Goal: Task Accomplishment & Management: Manage account settings

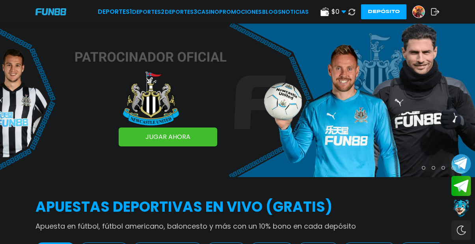
click at [351, 13] on icon at bounding box center [351, 11] width 9 height 9
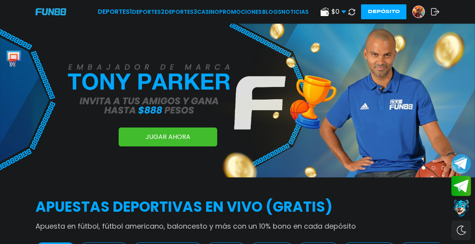
click at [421, 13] on img at bounding box center [419, 12] width 12 height 12
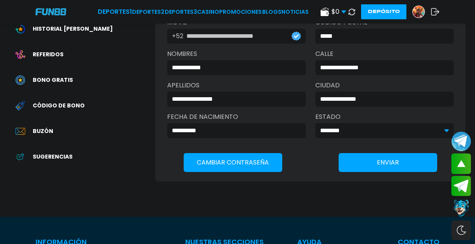
scroll to position [143, 0]
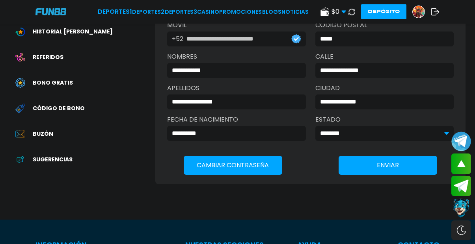
click at [464, 212] on button "Contact customer service" at bounding box center [461, 208] width 21 height 21
click at [41, 79] on span "Bono Gratis" at bounding box center [53, 83] width 40 height 8
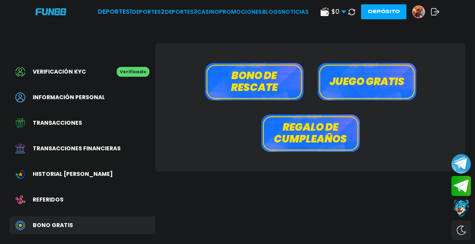
click at [322, 92] on button "Juego gratis" at bounding box center [367, 81] width 99 height 37
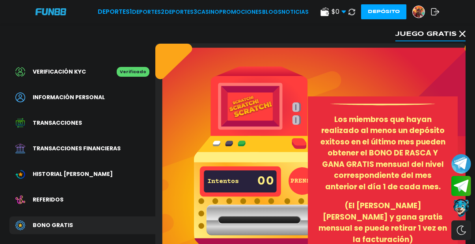
click at [300, 177] on button "PRENSA" at bounding box center [303, 182] width 28 height 28
click at [259, 114] on img at bounding box center [259, 172] width 130 height 211
click at [298, 186] on button "PRENSA" at bounding box center [303, 182] width 28 height 28
click at [464, 30] on button "Juego gratis" at bounding box center [430, 34] width 70 height 16
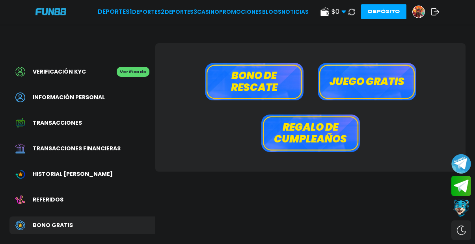
click at [72, 119] on span "Transacciones" at bounding box center [57, 123] width 49 height 8
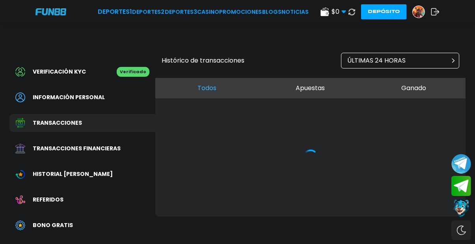
scroll to position [19, 0]
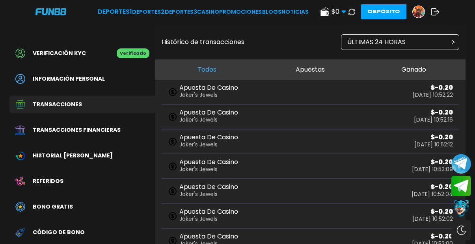
click at [71, 126] on span "Transacciones financieras" at bounding box center [77, 130] width 88 height 8
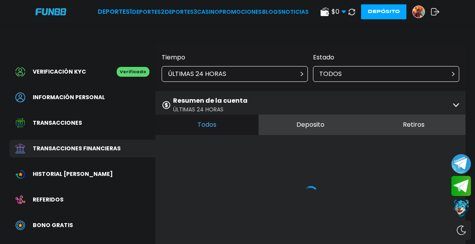
click at [298, 123] on button "Deposito" at bounding box center [310, 125] width 103 height 21
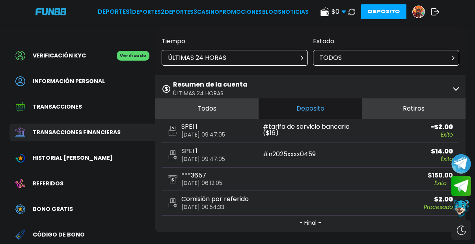
scroll to position [17, 0]
click at [236, 104] on button "Todos" at bounding box center [206, 108] width 103 height 21
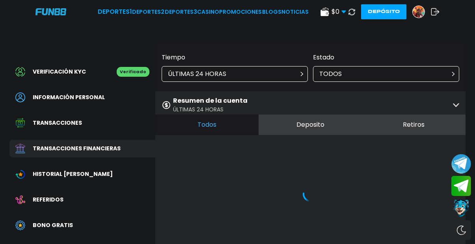
click at [308, 124] on button "Deposito" at bounding box center [310, 125] width 103 height 21
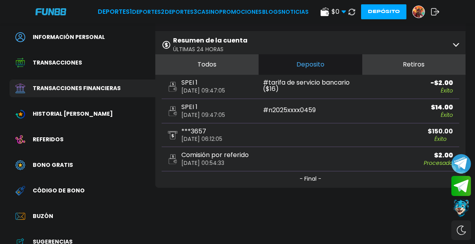
scroll to position [62, 0]
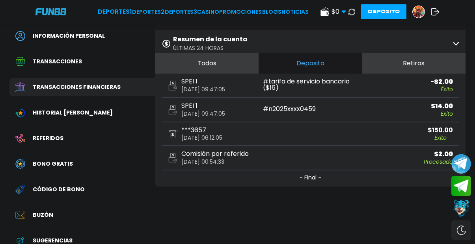
click at [417, 55] on button "Retiros" at bounding box center [413, 63] width 103 height 21
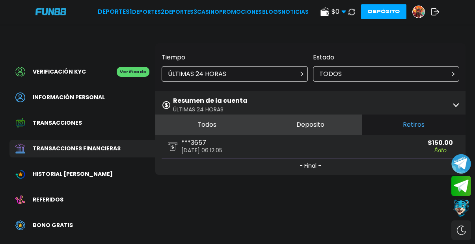
click at [196, 124] on button "Todos" at bounding box center [206, 125] width 103 height 21
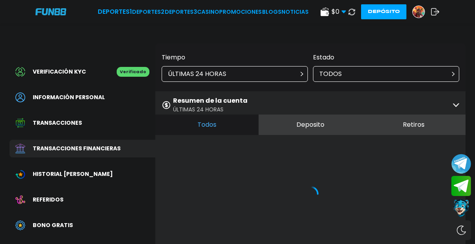
click at [300, 124] on button "Deposito" at bounding box center [310, 125] width 103 height 21
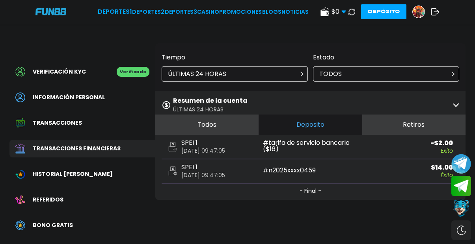
click at [201, 124] on button "Todos" at bounding box center [206, 125] width 103 height 21
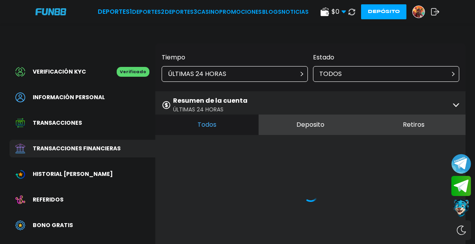
click at [355, 95] on div "Resumen de la cuenta ÚLTIMAS 24 HORAS" at bounding box center [310, 104] width 310 height 27
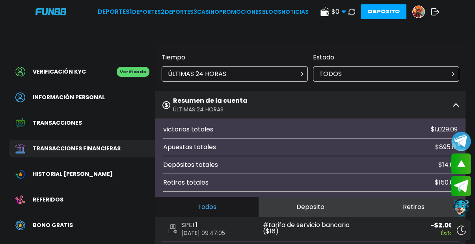
click at [250, 72] on div "ÚLTIMAS 24 HORAS" at bounding box center [235, 74] width 146 height 16
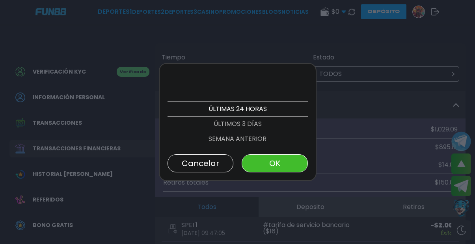
click at [249, 143] on p "SEMANA ANTERIOR" at bounding box center [238, 139] width 140 height 15
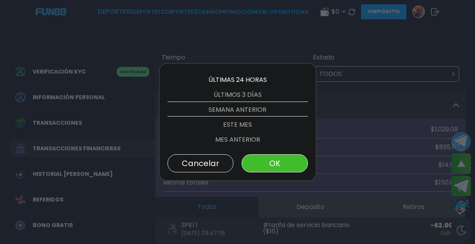
scroll to position [30, 0]
click at [264, 161] on button "OK" at bounding box center [275, 164] width 66 height 18
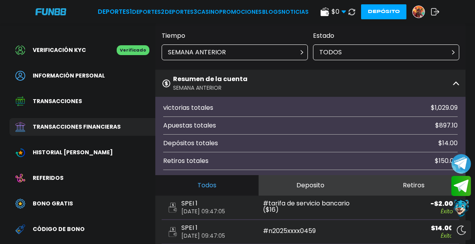
scroll to position [41, 0]
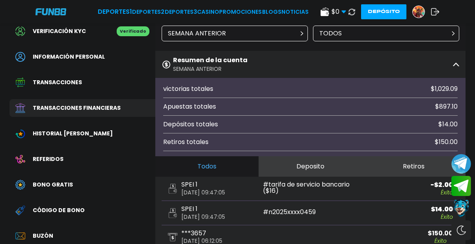
click at [255, 35] on div "SEMANA ANTERIOR" at bounding box center [235, 34] width 146 height 16
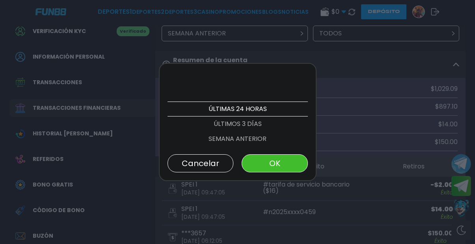
scroll to position [30, 0]
click at [239, 126] on p "ESTE MES" at bounding box center [238, 124] width 140 height 15
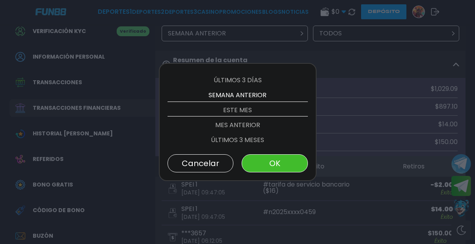
scroll to position [45, 0]
click at [253, 162] on button "OK" at bounding box center [275, 164] width 66 height 18
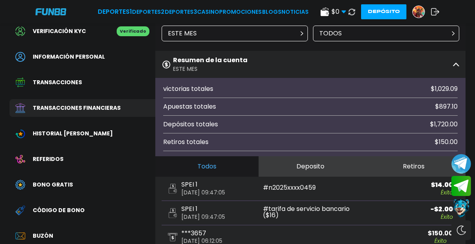
click at [461, 209] on button "Contact customer service" at bounding box center [461, 208] width 21 height 21
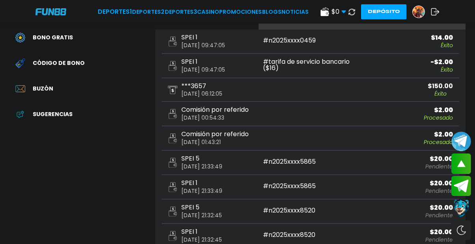
scroll to position [187, 0]
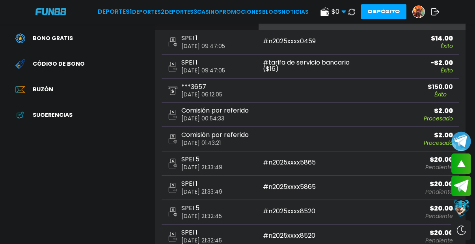
click at [203, 92] on p "2025-09-21 06:12:05" at bounding box center [201, 95] width 41 height 6
click at [435, 79] on div "***3657 2025-09-21 06:12:05 $ 150.00 Éxito" at bounding box center [311, 91] width 298 height 24
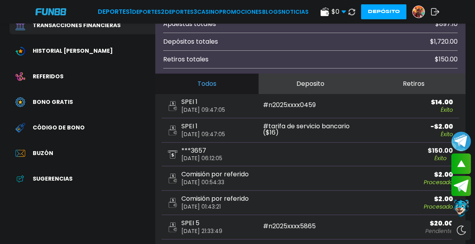
scroll to position [115, 0]
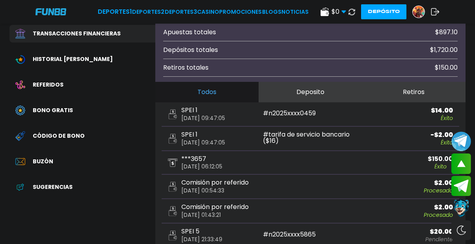
click at [301, 93] on button "Deposito" at bounding box center [310, 92] width 103 height 21
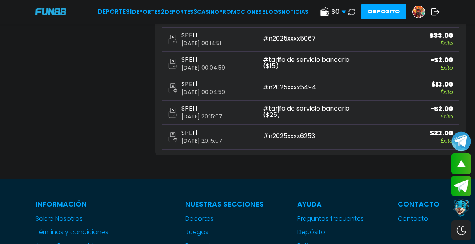
scroll to position [364, 0]
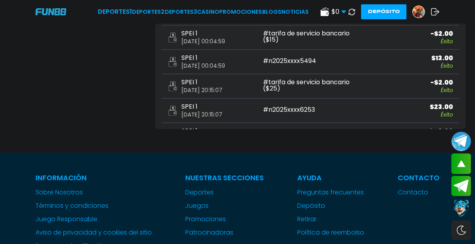
click at [309, 177] on use at bounding box center [312, 180] width 6 height 6
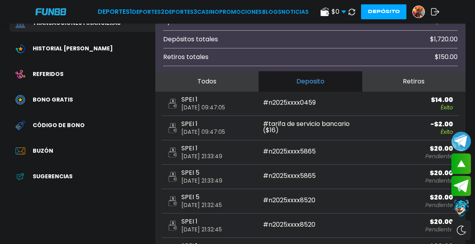
scroll to position [124, 0]
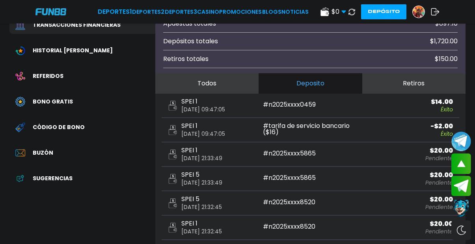
click at [429, 83] on button "Retiros" at bounding box center [413, 83] width 103 height 21
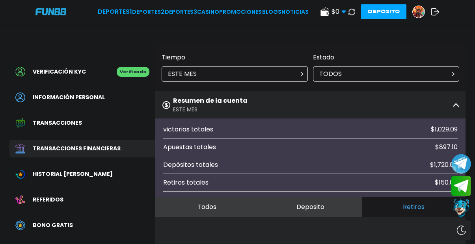
click at [466, 206] on button "Contact customer service" at bounding box center [461, 208] width 21 height 21
click at [460, 213] on button "Contact customer service" at bounding box center [461, 208] width 21 height 21
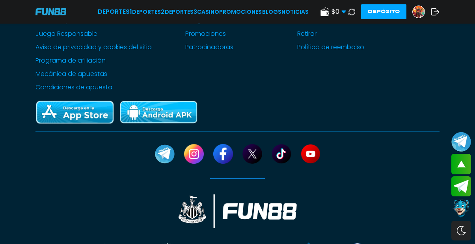
scroll to position [378, 0]
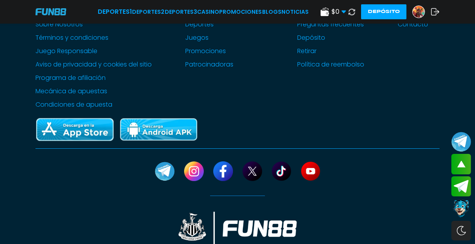
click at [416, 12] on img at bounding box center [419, 12] width 12 height 12
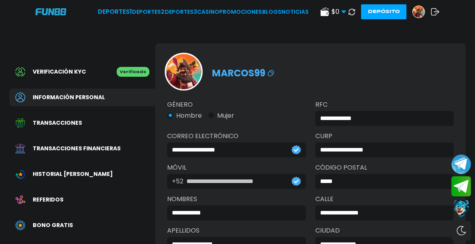
click at [55, 222] on span "Bono Gratis" at bounding box center [53, 226] width 40 height 8
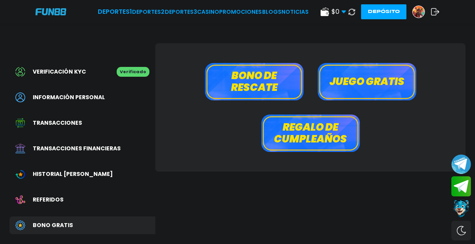
click at [361, 81] on button "Juego gratis" at bounding box center [367, 81] width 99 height 37
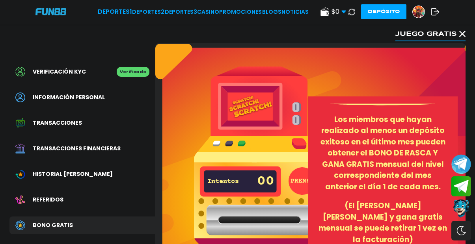
click at [301, 187] on button "PRENSA" at bounding box center [303, 182] width 28 height 28
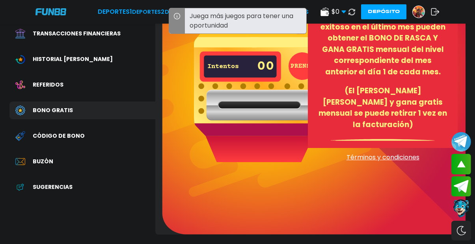
scroll to position [115, 0]
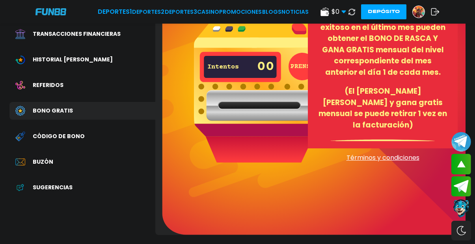
click at [410, 160] on span "Términos y condiciones" at bounding box center [383, 157] width 150 height 9
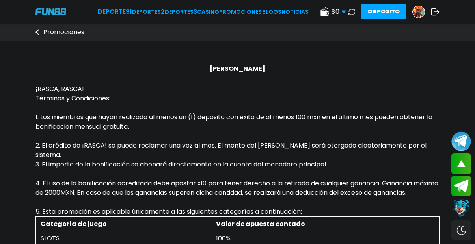
click at [346, 13] on icon at bounding box center [343, 11] width 5 height 5
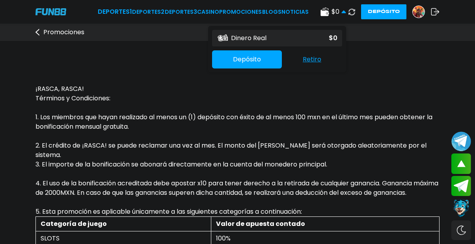
click at [311, 57] on button "Retiro" at bounding box center [312, 59] width 60 height 17
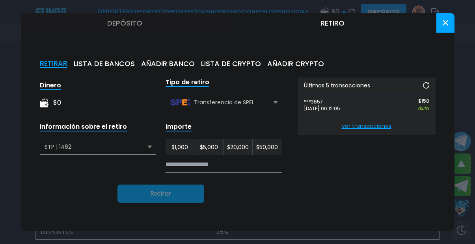
scroll to position [143, 0]
click at [383, 126] on span "ver transacciones" at bounding box center [366, 126] width 125 height 18
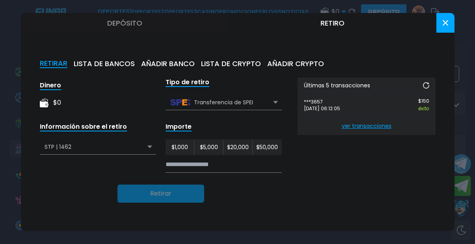
click at [383, 126] on span "ver transacciones" at bounding box center [366, 126] width 125 height 18
click at [428, 87] on icon at bounding box center [426, 85] width 6 height 6
click at [406, 13] on div at bounding box center [237, 122] width 475 height 244
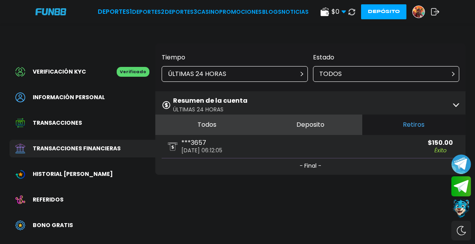
click at [466, 211] on button "Contact customer service" at bounding box center [461, 208] width 21 height 21
click at [468, 166] on button "Join telegram channel" at bounding box center [461, 164] width 21 height 22
click at [52, 222] on span "Bono Gratis" at bounding box center [53, 226] width 40 height 8
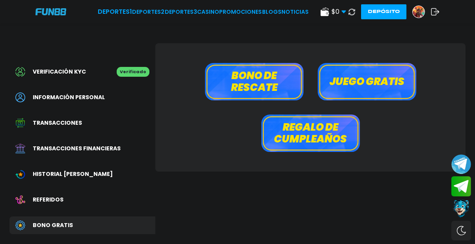
click at [353, 87] on button "Juego gratis" at bounding box center [367, 81] width 99 height 37
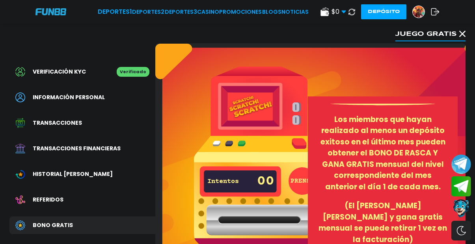
click at [302, 179] on button "PRENSA" at bounding box center [303, 182] width 28 height 28
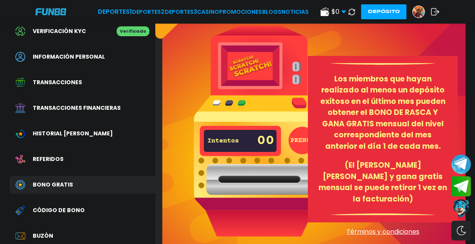
scroll to position [51, 0]
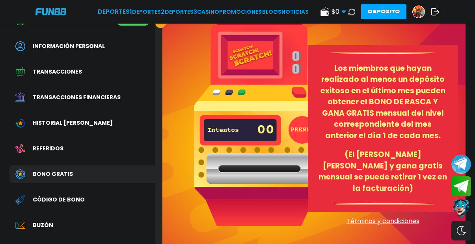
click at [400, 165] on p "(El bono de raspa y gana gratis mensual se puede retirar 1 vez en la facturació…" at bounding box center [382, 171] width 131 height 45
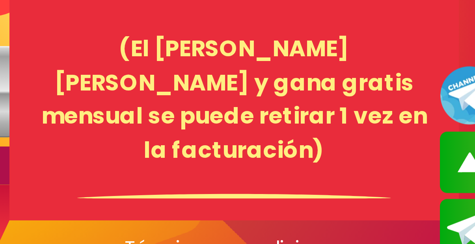
scroll to position [80, 0]
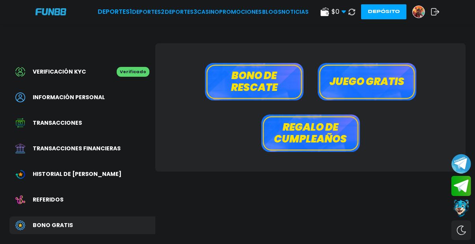
click at [397, 73] on button "Juego gratis" at bounding box center [367, 81] width 99 height 37
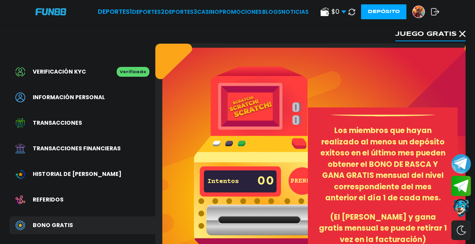
click at [306, 181] on button "PRENSA" at bounding box center [303, 182] width 28 height 28
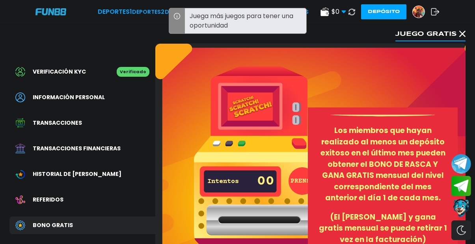
click at [175, 16] on icon at bounding box center [177, 16] width 8 height 8
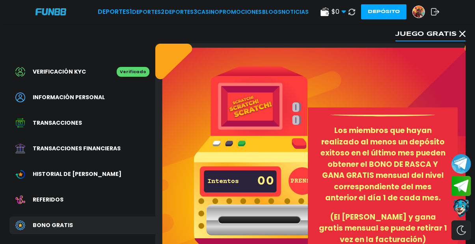
click at [175, 16] on div at bounding box center [177, 12] width 16 height 25
click at [354, 13] on icon at bounding box center [352, 12] width 7 height 7
click at [354, 13] on icon at bounding box center [351, 11] width 7 height 7
click at [354, 13] on icon at bounding box center [352, 12] width 7 height 7
click at [354, 13] on icon at bounding box center [351, 11] width 7 height 7
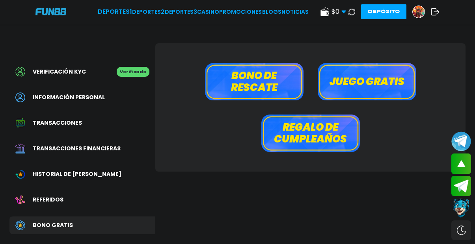
click at [460, 211] on button "Contact customer service" at bounding box center [461, 208] width 21 height 21
click at [460, 207] on button "Contact customer service" at bounding box center [461, 208] width 21 height 21
click at [378, 86] on button "Juego gratis" at bounding box center [367, 81] width 99 height 37
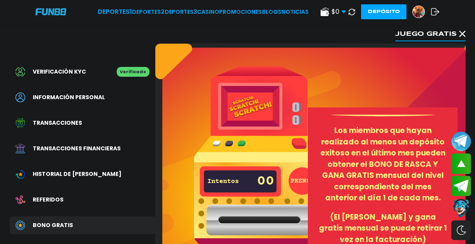
click at [298, 182] on button "PRENSA" at bounding box center [303, 182] width 28 height 28
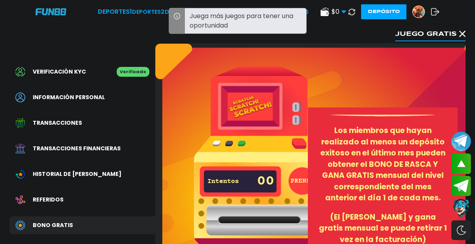
click at [177, 15] on icon at bounding box center [177, 16] width 8 height 8
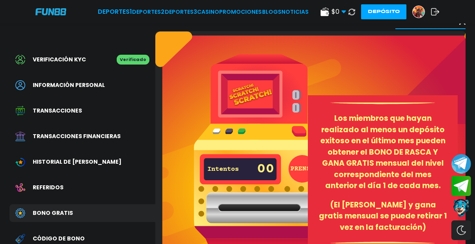
scroll to position [26, 0]
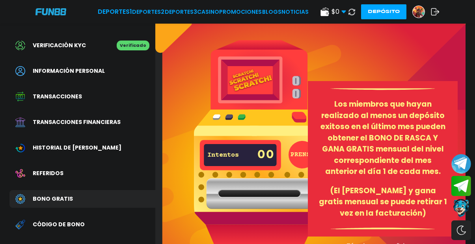
click at [349, 13] on button at bounding box center [351, 11] width 11 height 11
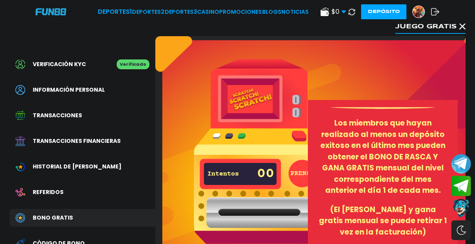
scroll to position [0, 0]
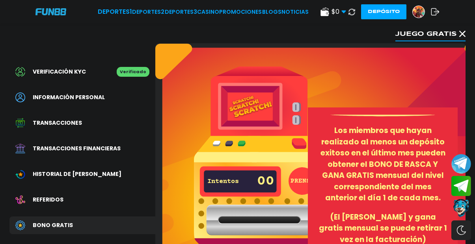
click at [462, 34] on icon at bounding box center [462, 34] width 6 height 6
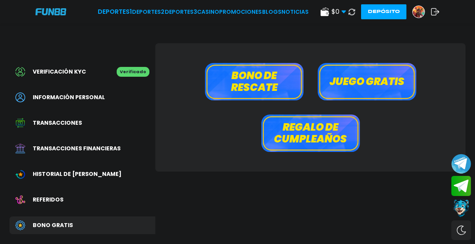
click at [337, 144] on button "Regalo de cumpleaños" at bounding box center [310, 133] width 99 height 37
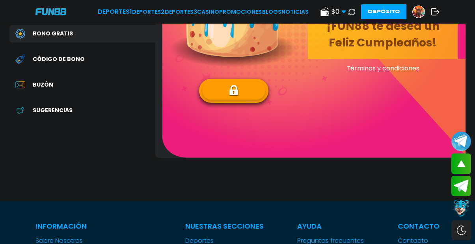
scroll to position [186, 0]
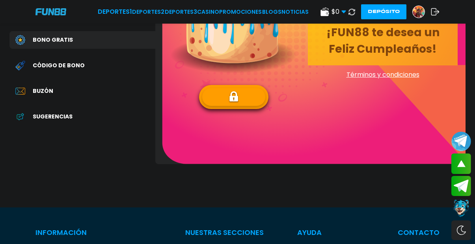
click at [240, 94] on button at bounding box center [233, 97] width 63 height 18
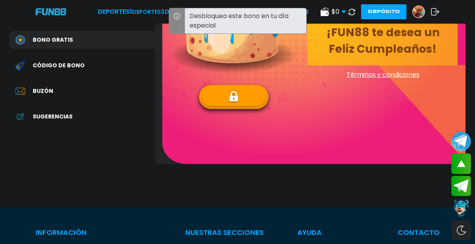
click at [177, 13] on icon at bounding box center [177, 16] width 8 height 8
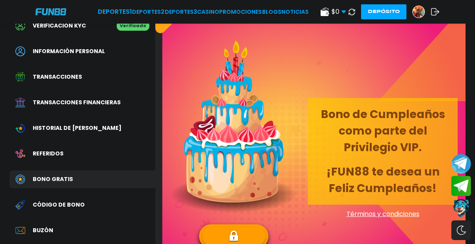
scroll to position [47, 0]
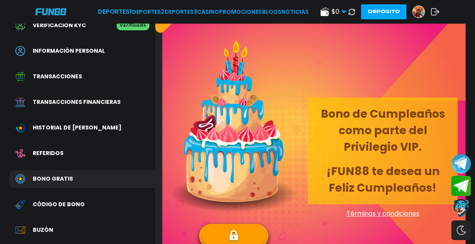
click at [413, 217] on span "Términos y condiciones" at bounding box center [383, 213] width 150 height 9
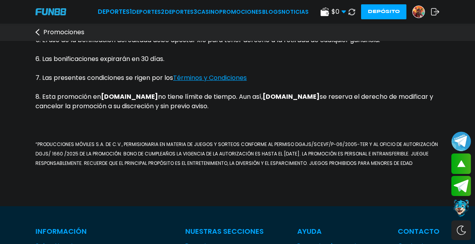
scroll to position [582, 0]
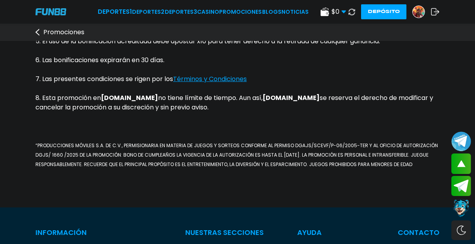
click at [213, 84] on u "Términos y Condiciones" at bounding box center [210, 79] width 74 height 9
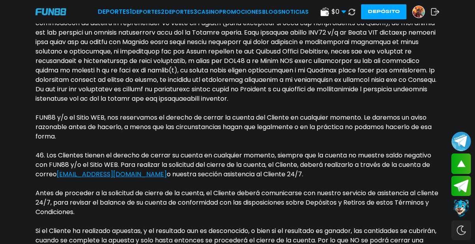
scroll to position [3738, 0]
click at [420, 11] on img at bounding box center [419, 12] width 12 height 12
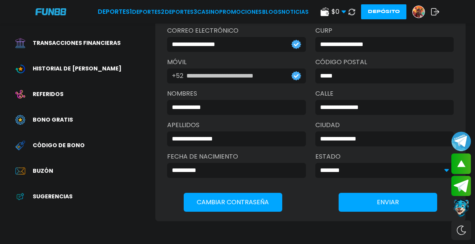
scroll to position [104, 0]
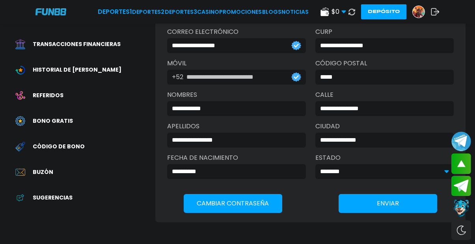
click at [60, 194] on span "Sugerencias" at bounding box center [53, 198] width 40 height 8
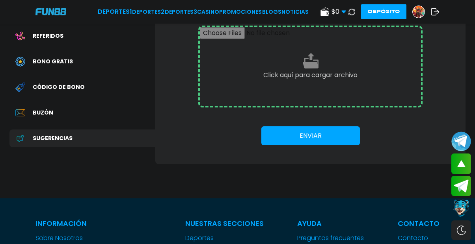
scroll to position [159, 0]
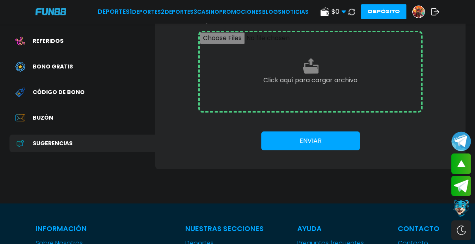
click at [48, 114] on span "Buzón" at bounding box center [43, 118] width 21 height 8
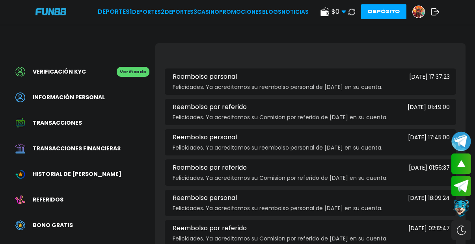
click at [76, 119] on span "Transacciones" at bounding box center [57, 123] width 49 height 8
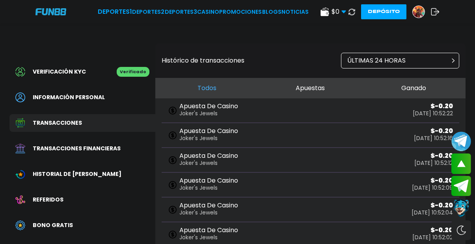
click at [74, 145] on span "Transacciones financieras" at bounding box center [77, 149] width 88 height 8
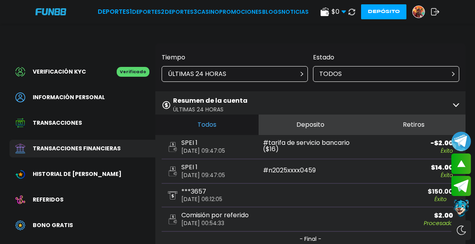
click at [422, 10] on img at bounding box center [419, 12] width 12 height 12
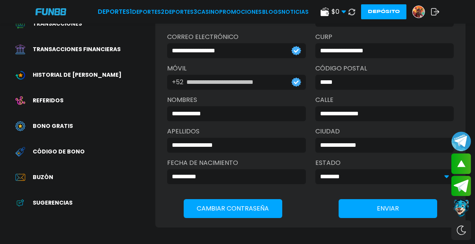
scroll to position [99, 0]
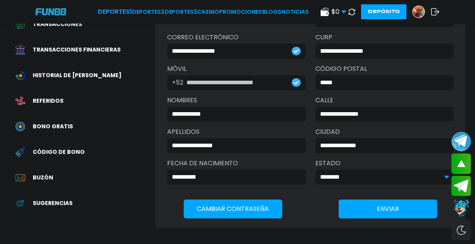
click at [50, 95] on div "Referidos" at bounding box center [82, 101] width 146 height 18
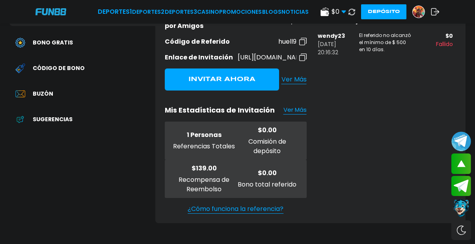
scroll to position [183, 0]
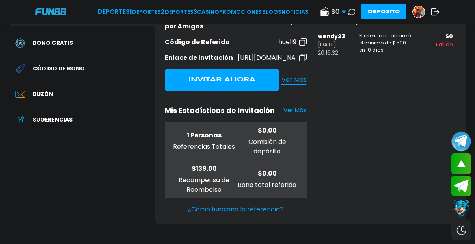
click at [291, 106] on link "Ver Más" at bounding box center [294, 110] width 23 height 9
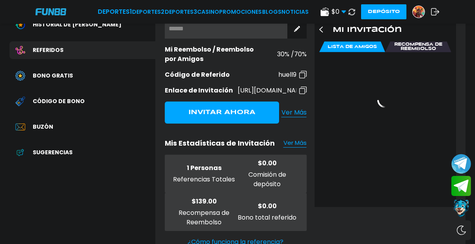
scroll to position [176, 0]
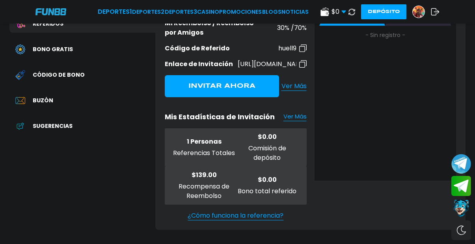
click at [184, 171] on p "$ 139.00" at bounding box center [204, 175] width 63 height 9
click at [203, 149] on p "Referencias Totales" at bounding box center [204, 153] width 63 height 9
click at [251, 211] on link "¿Cómo funciona la referencia?" at bounding box center [236, 215] width 142 height 9
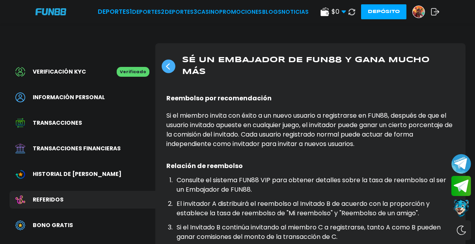
click at [71, 191] on div "Referidos" at bounding box center [82, 200] width 146 height 18
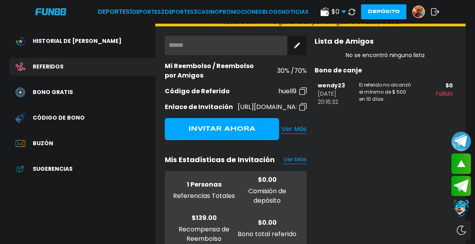
scroll to position [141, 0]
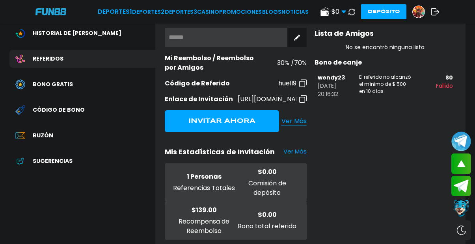
click at [364, 76] on p "El referido no alcanzó el mínimo de $ 500 en 10 días." at bounding box center [385, 86] width 52 height 25
click at [292, 119] on span "Ver Más" at bounding box center [293, 121] width 25 height 9
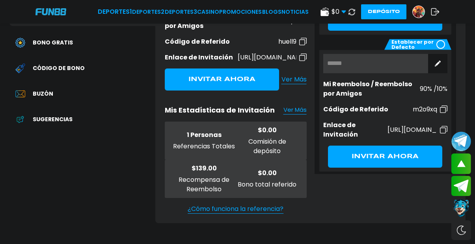
scroll to position [181, 0]
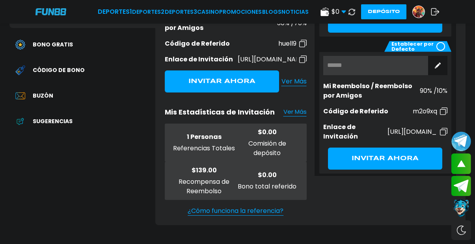
click at [300, 108] on link "Ver Más" at bounding box center [294, 112] width 23 height 9
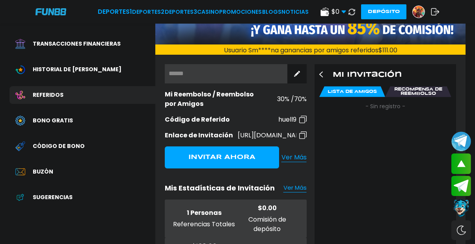
click at [427, 85] on div "Mi Invitación" at bounding box center [386, 75] width 142 height 22
click at [423, 86] on use at bounding box center [418, 91] width 66 height 11
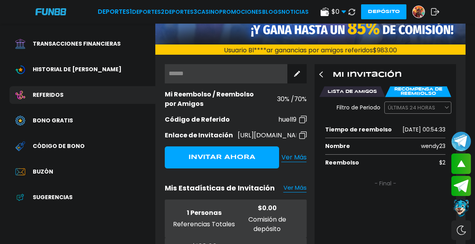
click at [427, 111] on button "ÚLTIMAS 24 HORAS" at bounding box center [412, 108] width 54 height 12
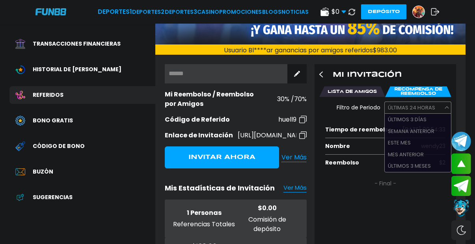
click at [427, 128] on button "SEMANA ANTERIOR" at bounding box center [411, 132] width 53 height 12
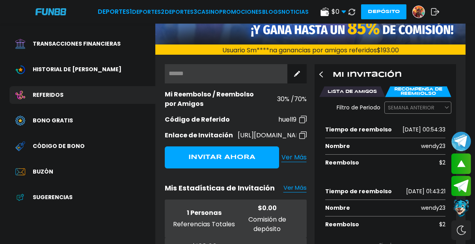
click at [434, 113] on div "SEMANA ANTERIOR" at bounding box center [418, 108] width 66 height 12
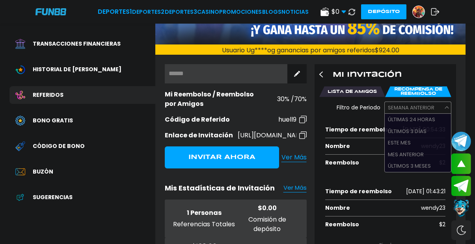
click at [432, 136] on div "ÚLTIMAS 24 HORAS ÚLTIMOS 3 DÍAS ESTE MES MES ANTERIOR ÚLTIMOS 3 MESES" at bounding box center [417, 143] width 67 height 59
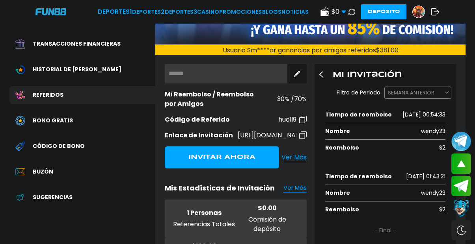
scroll to position [11, 0]
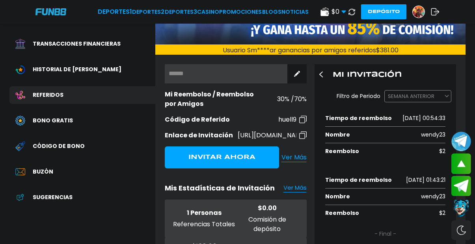
click at [431, 102] on div "SEMANA ANTERIOR ÚLTIMAS 24 HORAS ÚLTIMOS 3 DÍAS ESTE MES MES ANTERIOR ÚLTIMOS 3…" at bounding box center [417, 96] width 67 height 13
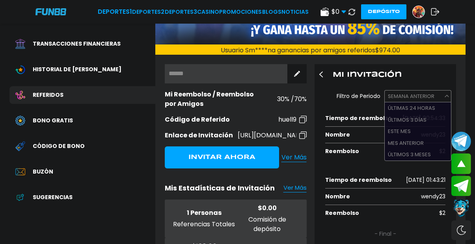
click at [427, 152] on button "ÚLTIMOS 3 MESES" at bounding box center [409, 155] width 49 height 12
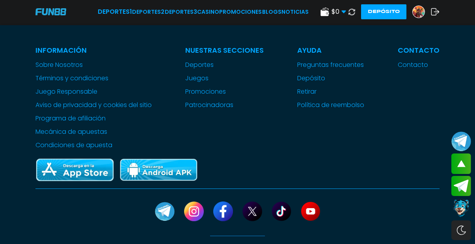
scroll to position [0, 0]
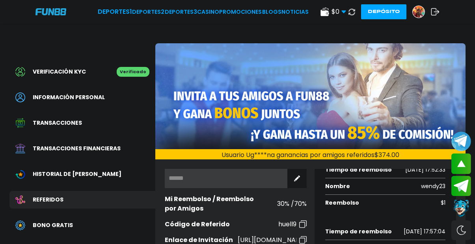
click at [341, 183] on p "Nombre" at bounding box center [371, 187] width 93 height 8
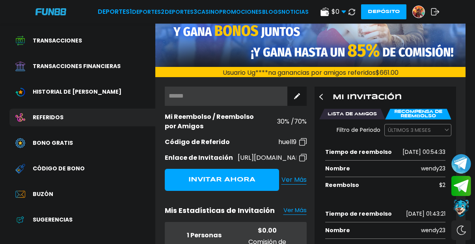
click at [353, 155] on p "Tiempo de reembolso" at bounding box center [362, 152] width 75 height 8
click at [374, 112] on p "Lista de Amigos" at bounding box center [352, 114] width 66 height 4
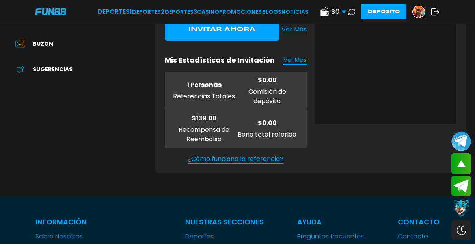
scroll to position [234, 0]
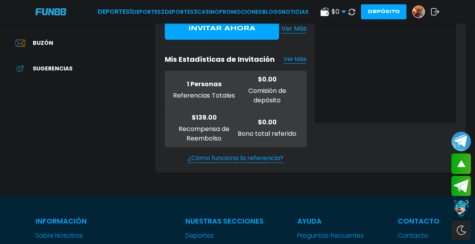
click at [300, 55] on link "Ver Más" at bounding box center [294, 59] width 23 height 9
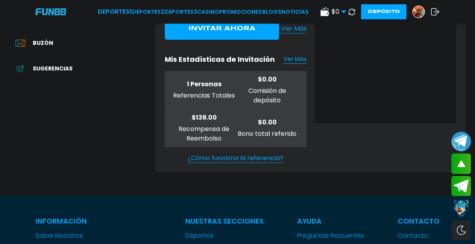
click at [300, 55] on link "Ver Más" at bounding box center [294, 59] width 23 height 9
click at [305, 55] on link "Ver Más" at bounding box center [294, 59] width 23 height 9
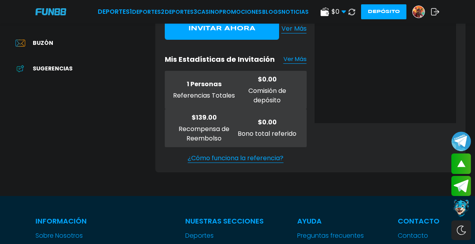
click at [305, 55] on link "Ver Más" at bounding box center [294, 59] width 23 height 9
click at [287, 58] on link "Ver Más" at bounding box center [294, 59] width 23 height 9
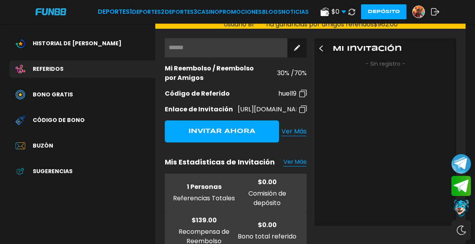
scroll to position [133, 0]
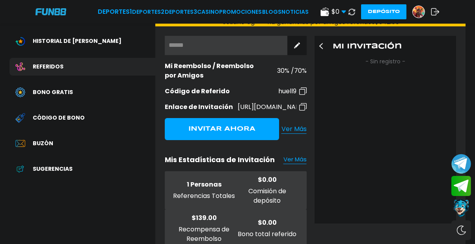
click at [227, 124] on button "Invitar Ahora" at bounding box center [222, 129] width 114 height 22
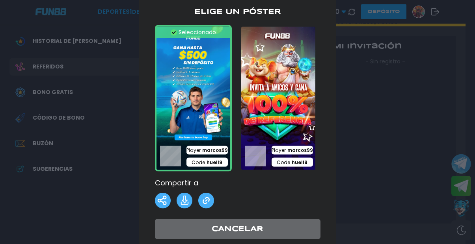
click at [178, 151] on div "Player marcos99 Code huell9" at bounding box center [193, 156] width 77 height 30
click at [190, 88] on img at bounding box center [193, 98] width 77 height 147
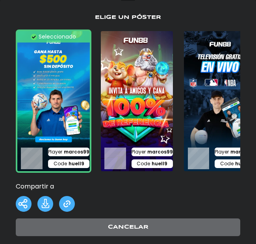
click at [119, 188] on p "Compartir a" at bounding box center [128, 186] width 225 height 9
click at [67, 205] on img at bounding box center [67, 204] width 16 height 16
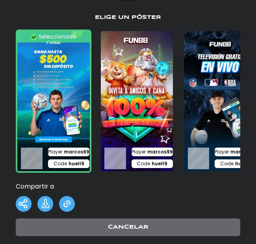
click at [67, 205] on img at bounding box center [67, 204] width 16 height 16
click at [36, 151] on div "Player marcos99 Code huell9" at bounding box center [54, 158] width 76 height 30
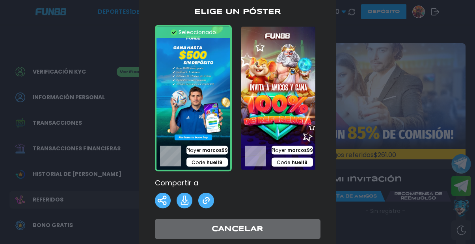
click at [205, 209] on img at bounding box center [206, 201] width 16 height 16
click at [371, 58] on div at bounding box center [237, 122] width 475 height 244
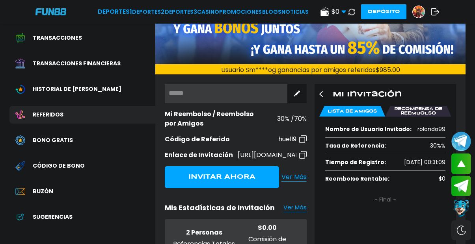
scroll to position [106, 0]
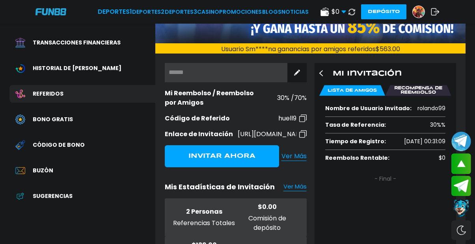
click at [297, 183] on link "Ver Más" at bounding box center [294, 187] width 23 height 9
click at [297, 185] on link "Ver Más" at bounding box center [294, 187] width 23 height 9
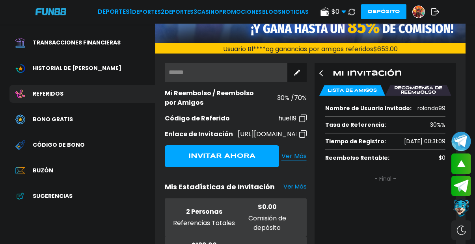
click at [297, 185] on link "Ver Más" at bounding box center [294, 187] width 23 height 9
click at [127, 192] on div "Verificación KYC Verificado Información personal Transacciones Transacciones fi…" at bounding box center [82, 85] width 146 height 296
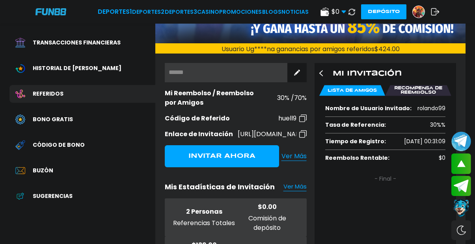
click at [301, 183] on link "Ver Más" at bounding box center [294, 187] width 23 height 9
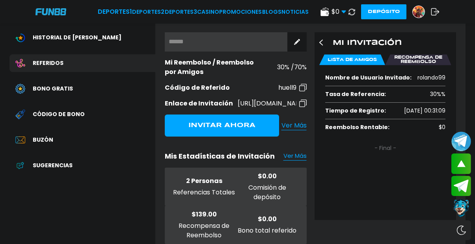
scroll to position [136, 0]
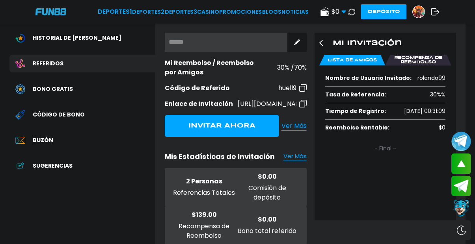
click at [424, 55] on use at bounding box center [418, 60] width 66 height 11
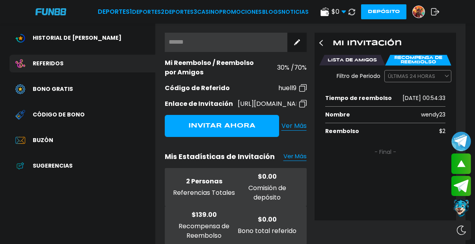
click at [302, 152] on link "Ver Más" at bounding box center [294, 156] width 23 height 9
click at [293, 121] on link "Ver Más" at bounding box center [293, 125] width 25 height 9
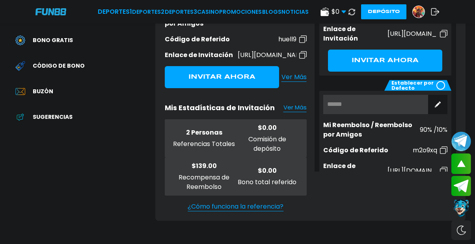
scroll to position [106, 0]
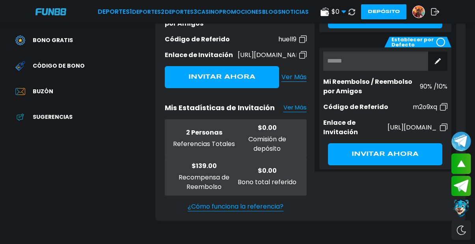
click at [203, 130] on p "2 Personas" at bounding box center [204, 132] width 63 height 9
click at [296, 73] on span "Ver Más" at bounding box center [293, 77] width 25 height 9
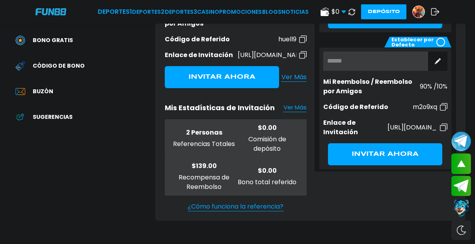
click at [296, 73] on span "Ver Más" at bounding box center [293, 77] width 25 height 9
click at [302, 103] on link "Ver Más" at bounding box center [294, 107] width 23 height 9
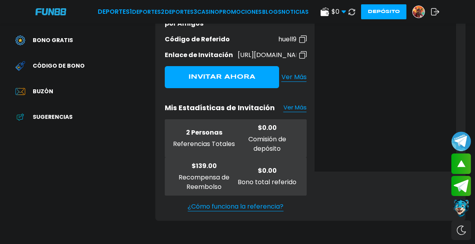
click at [302, 82] on span "Ver Más" at bounding box center [293, 77] width 25 height 9
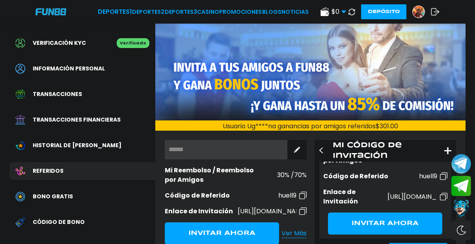
scroll to position [83, 0]
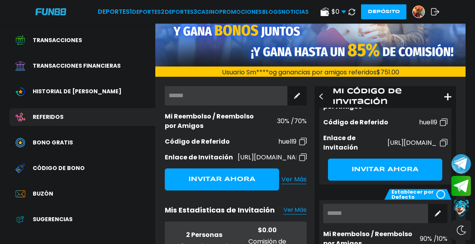
click at [448, 98] on div "Mi Código de Invitación" at bounding box center [386, 97] width 142 height 22
click at [444, 97] on use at bounding box center [447, 96] width 7 height 7
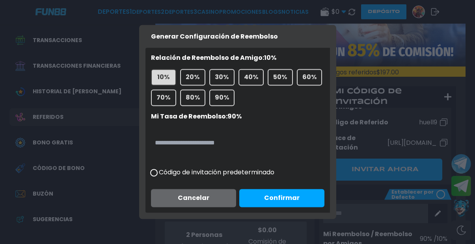
click at [202, 199] on button "Cancelar" at bounding box center [193, 199] width 85 height 18
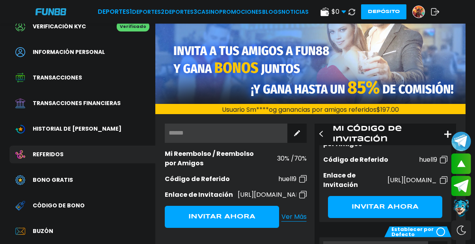
scroll to position [0, 0]
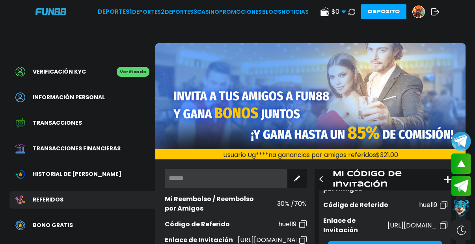
click at [349, 157] on div "Usuario Ug****na ganancias por amigos referidos $ 321.00 Usuario Bl****og ganan…" at bounding box center [310, 154] width 310 height 10
click at [438, 11] on icon at bounding box center [435, 12] width 9 height 8
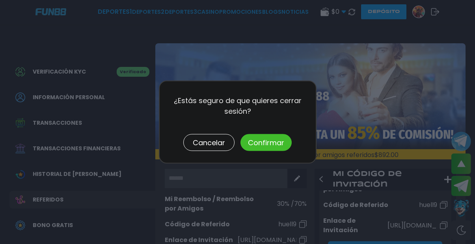
click at [296, 144] on div "Cancelar Confirmar" at bounding box center [238, 142] width 140 height 17
click at [281, 144] on button "Confirmar" at bounding box center [265, 142] width 51 height 17
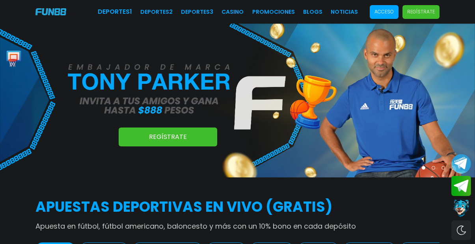
click at [393, 9] on p "Acceso" at bounding box center [384, 11] width 19 height 7
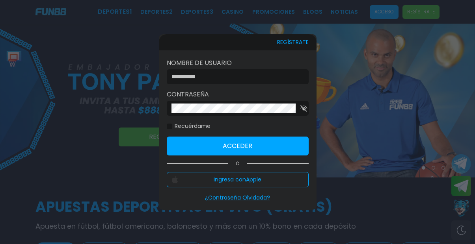
click at [242, 80] on input at bounding box center [235, 76] width 128 height 9
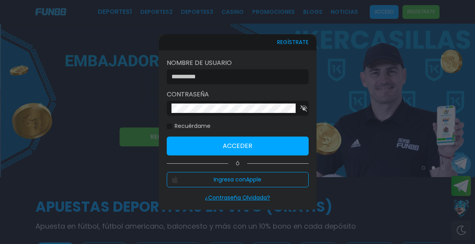
type input "*******"
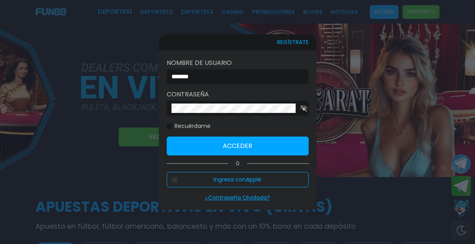
click at [303, 105] on div at bounding box center [238, 108] width 142 height 15
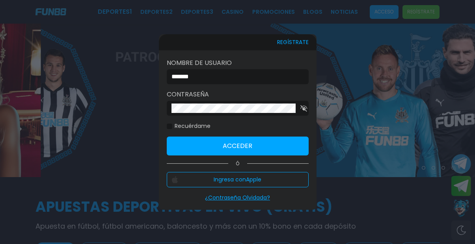
click at [301, 110] on use "button" at bounding box center [303, 108] width 7 height 7
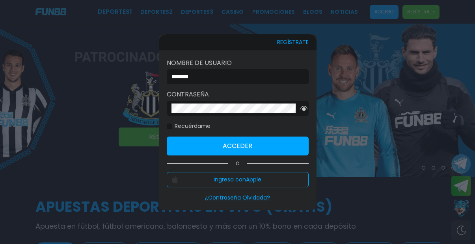
click at [240, 145] on button "Acceder" at bounding box center [238, 146] width 142 height 19
